Goal: Navigation & Orientation: Find specific page/section

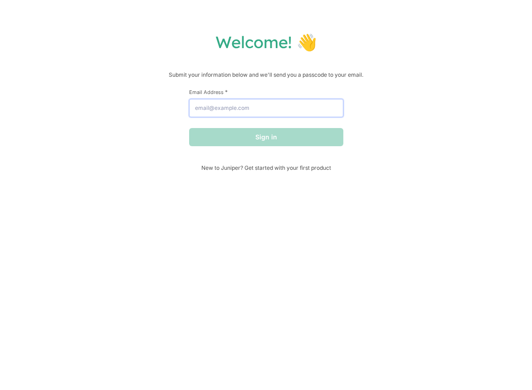
click at [234, 104] on input "Email Address *" at bounding box center [266, 108] width 154 height 18
type input "[PERSON_NAME][EMAIL_ADDRESS][PERSON_NAME][DOMAIN_NAME]"
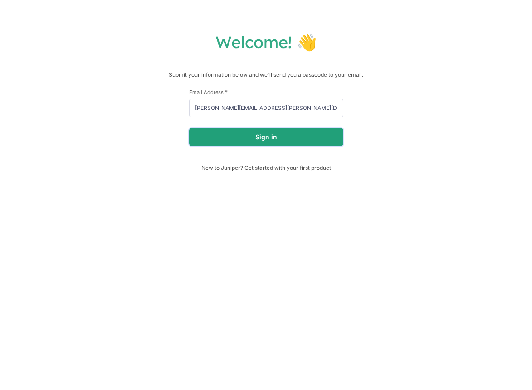
click at [261, 133] on button "Sign in" at bounding box center [266, 137] width 154 height 18
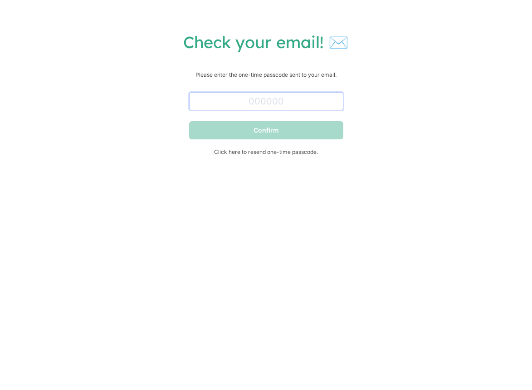
click at [244, 104] on input "text" at bounding box center [266, 101] width 154 height 18
paste input "778881"
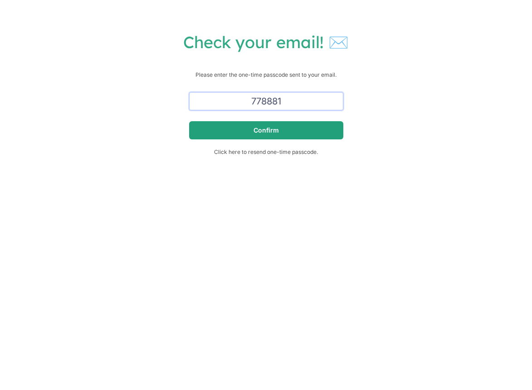
type input "778881"
click at [269, 133] on button "Confirm" at bounding box center [266, 130] width 154 height 18
